Goal: Information Seeking & Learning: Learn about a topic

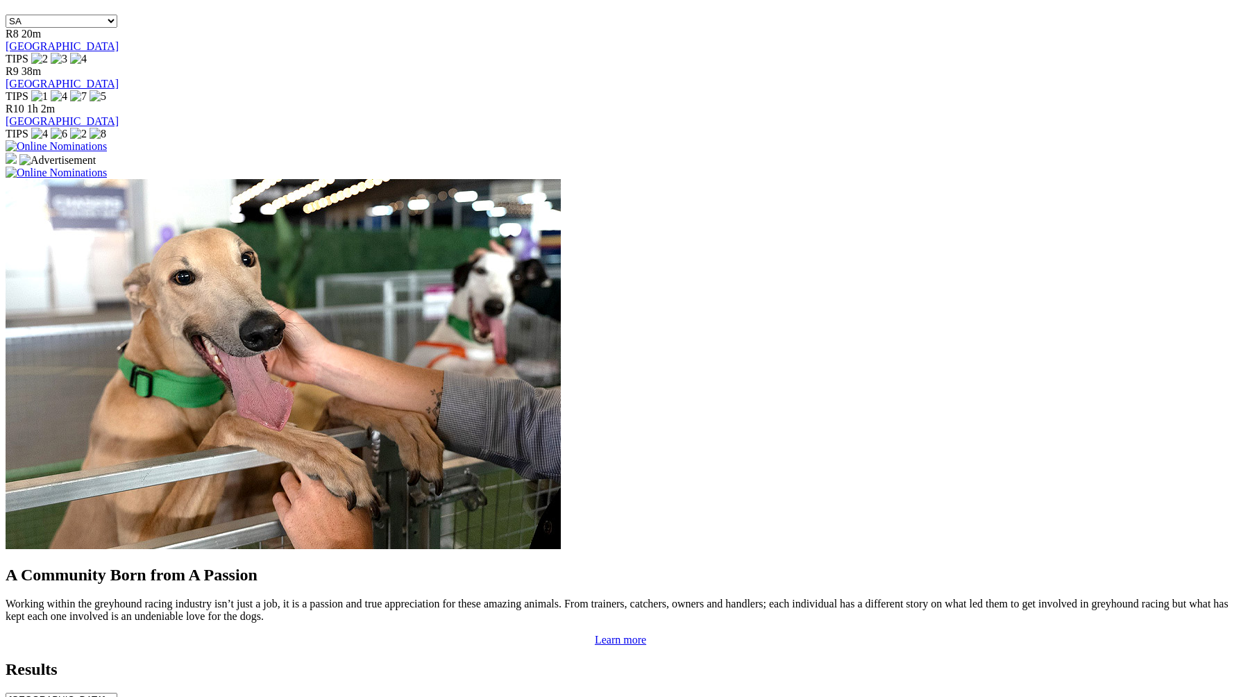
scroll to position [986, 0]
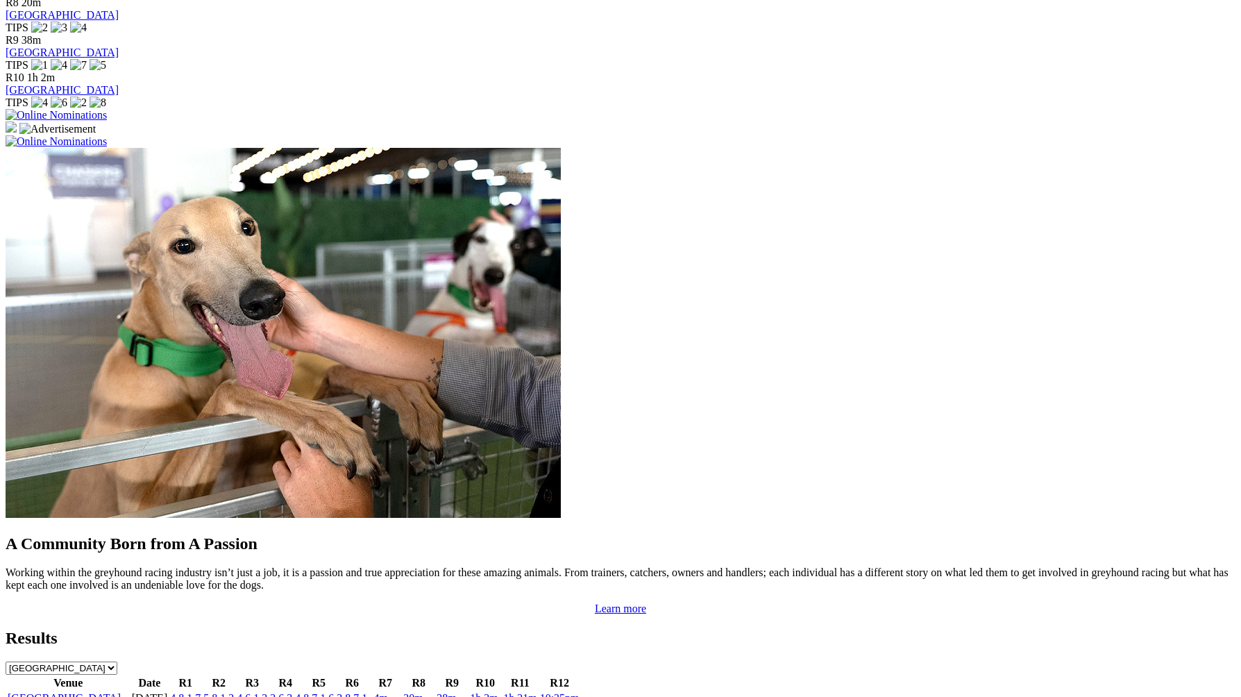
click at [201, 692] on link "4 8 1 7" at bounding box center [185, 698] width 31 height 12
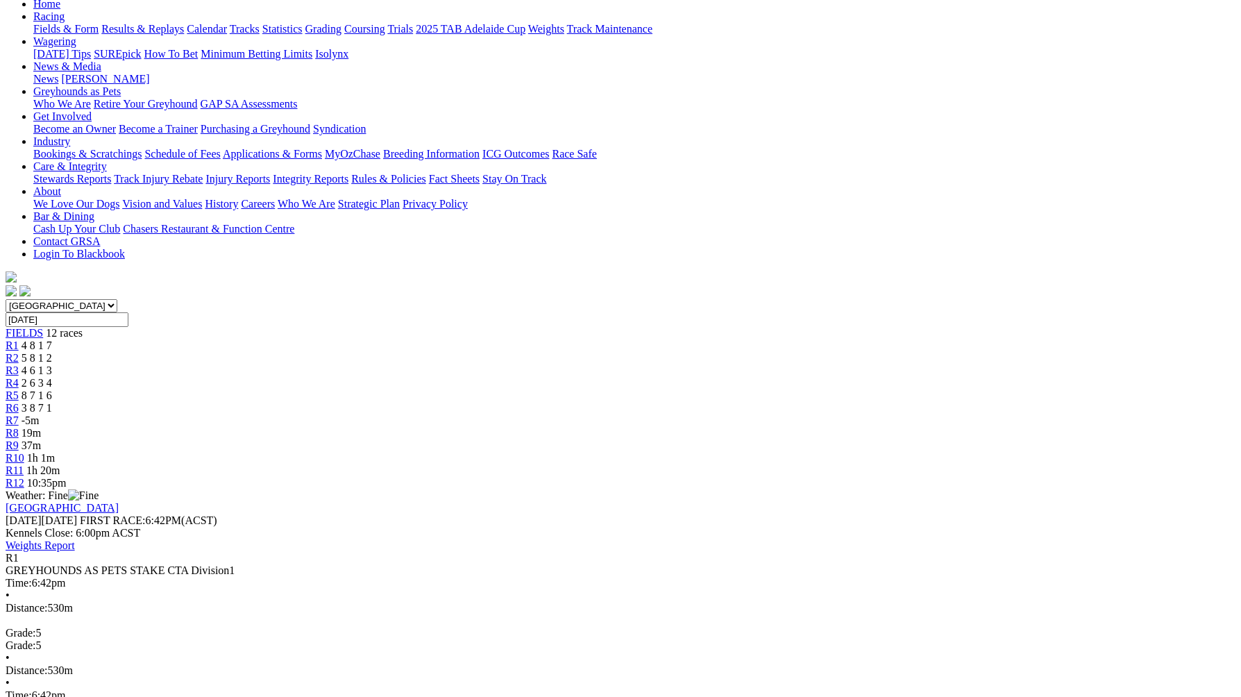
scroll to position [154, 0]
click at [381, 351] on div "R2 5 8 1 2" at bounding box center [621, 357] width 1230 height 12
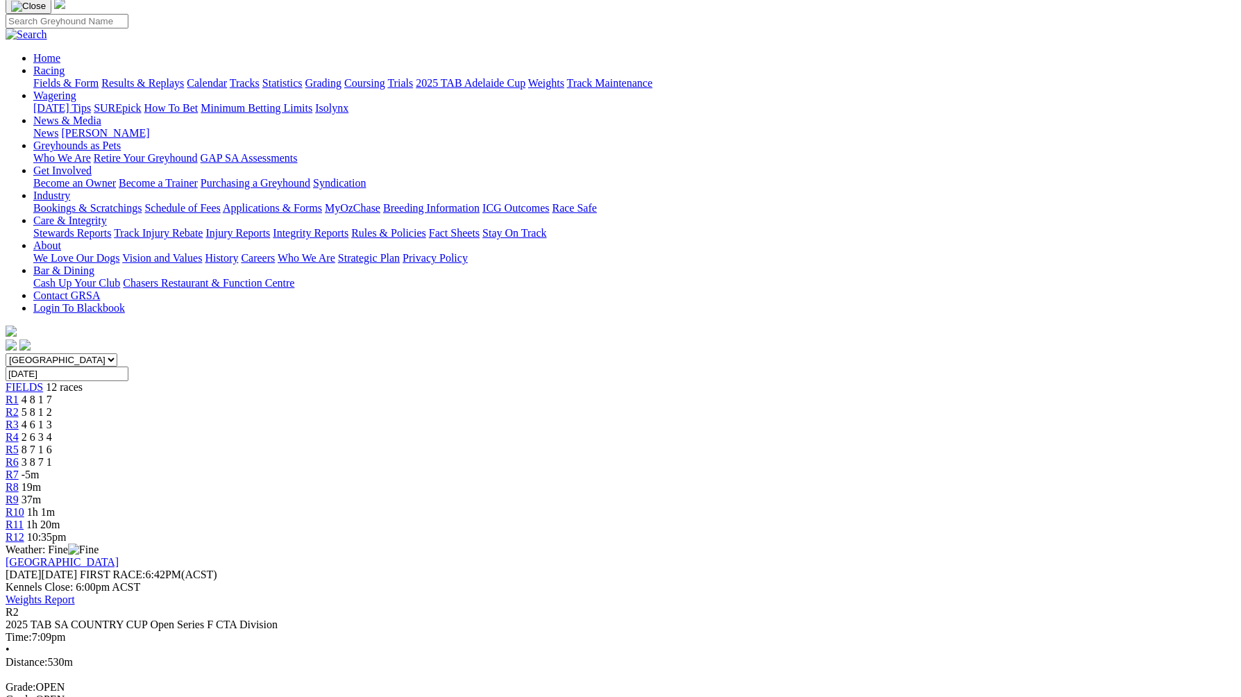
scroll to position [100, 0]
click at [436, 418] on div "R3 4 6 1 3" at bounding box center [621, 424] width 1230 height 12
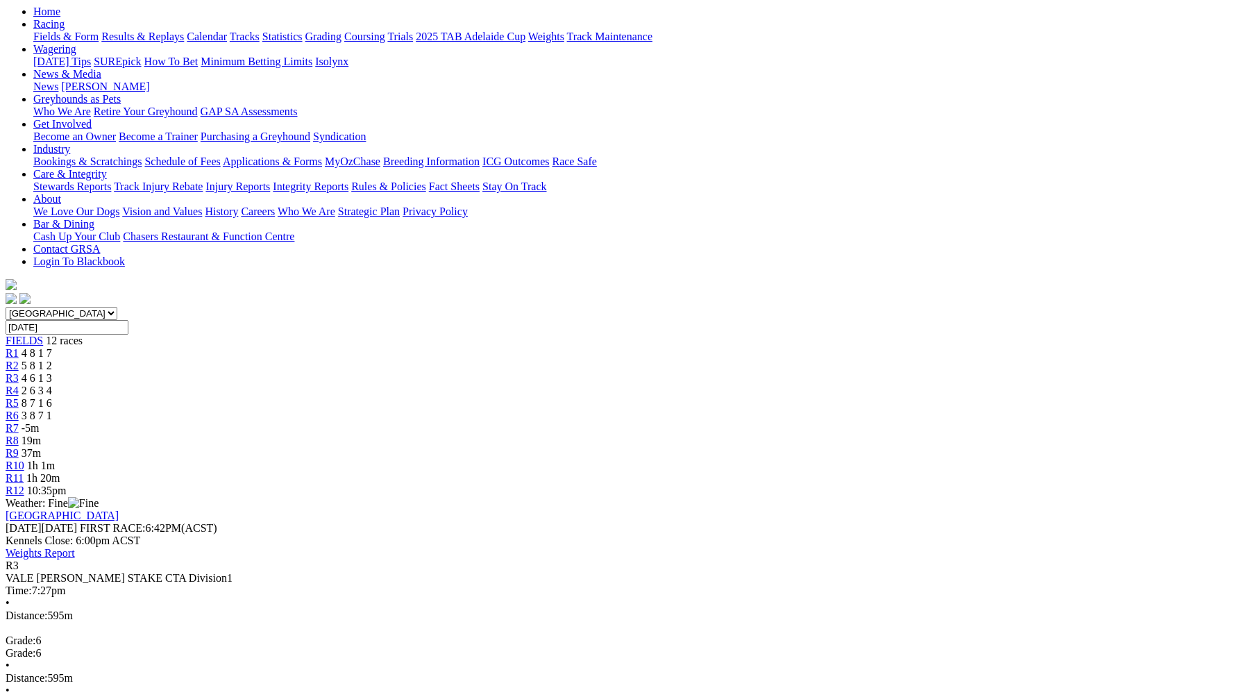
scroll to position [148, 0]
click at [19, 382] on link "R4" at bounding box center [12, 388] width 13 height 12
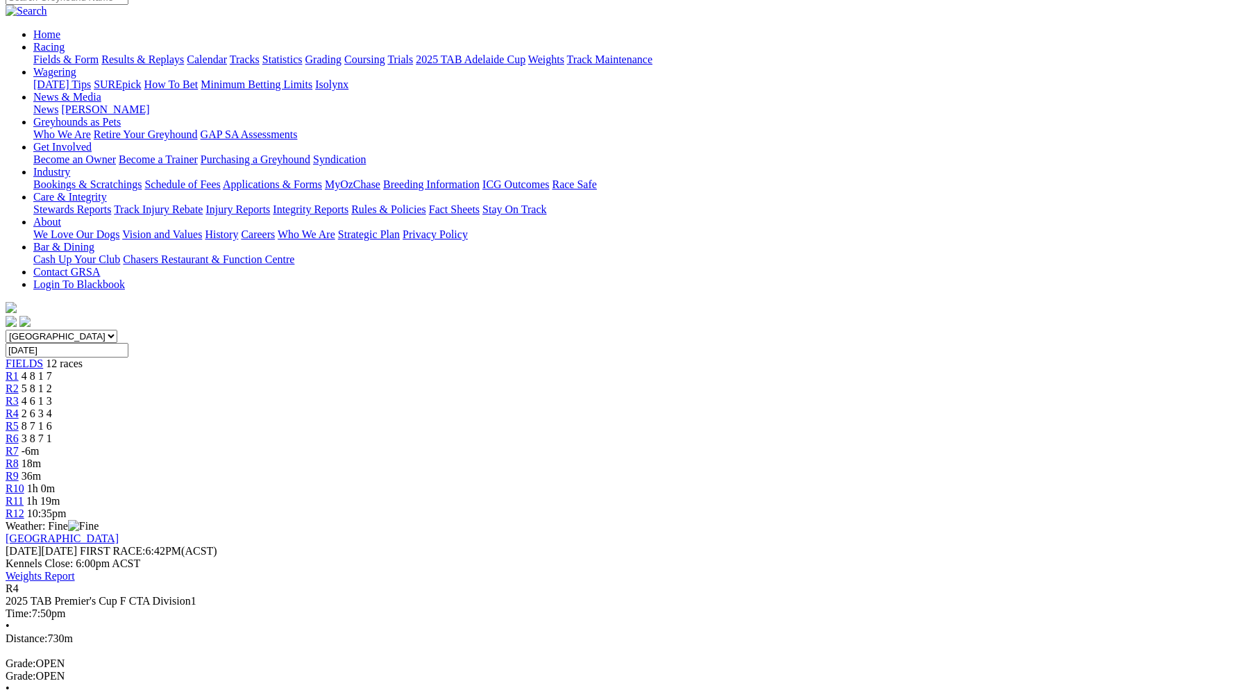
scroll to position [127, 0]
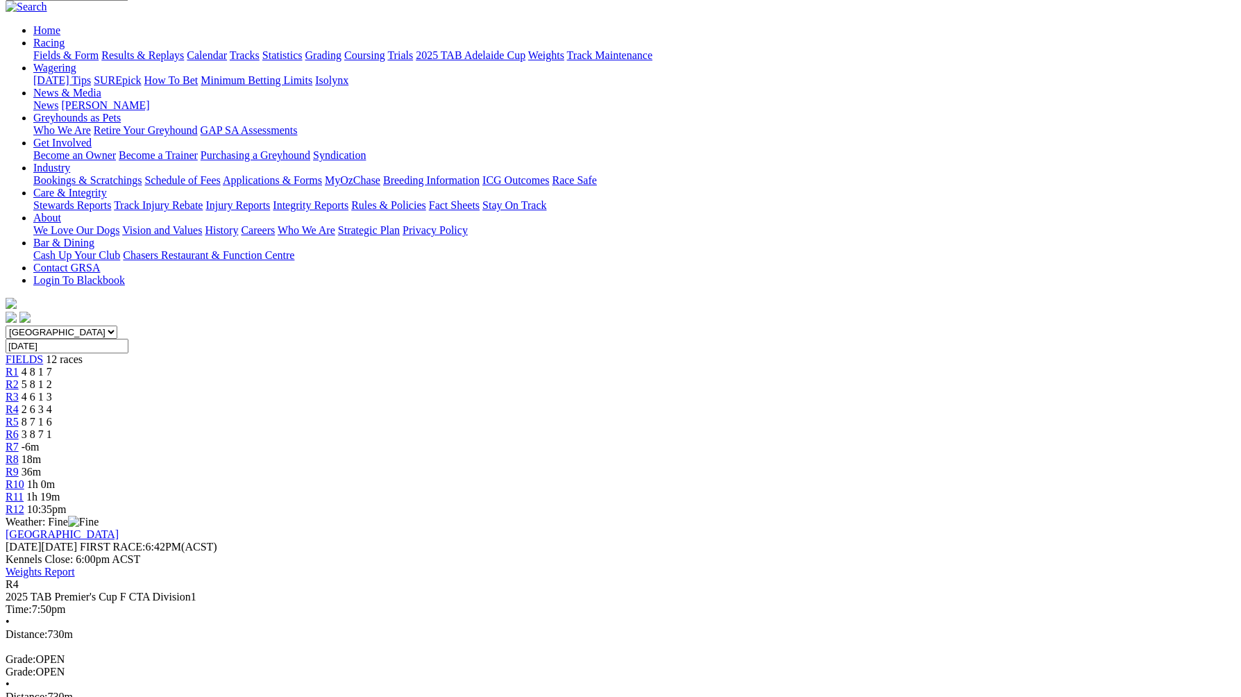
click at [559, 416] on div "R5 8 7 1 6" at bounding box center [621, 422] width 1230 height 12
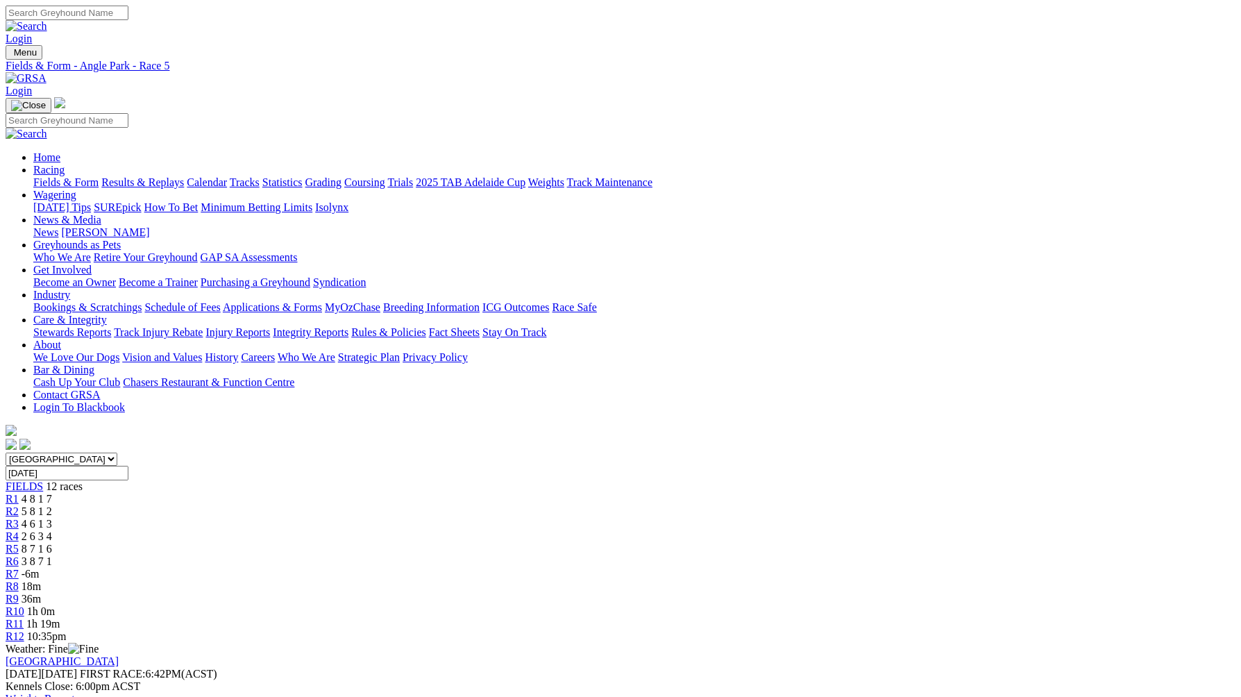
click at [640, 555] on div "R6 3 8 7 1" at bounding box center [621, 561] width 1230 height 12
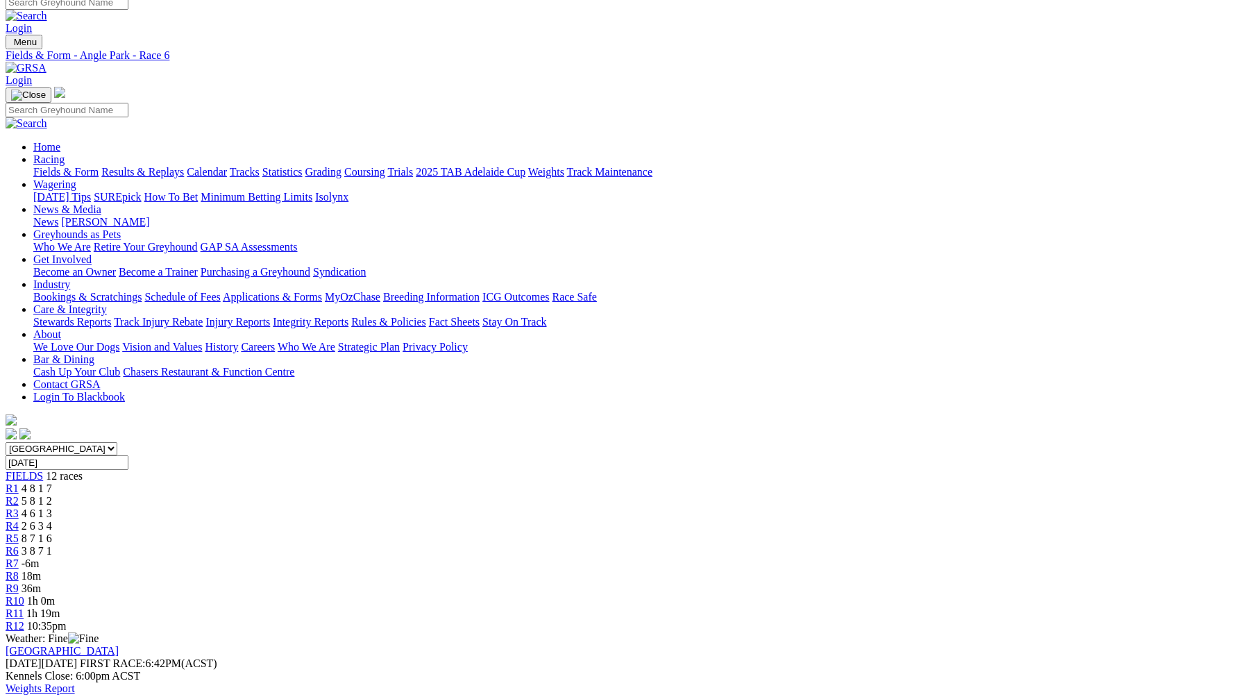
scroll to position [1, 0]
